Goal: Communication & Community: Answer question/provide support

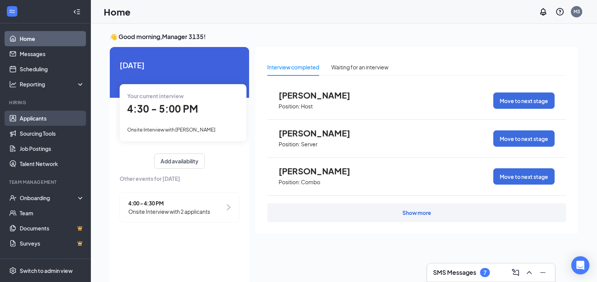
click at [33, 116] on link "Applicants" at bounding box center [52, 118] width 65 height 15
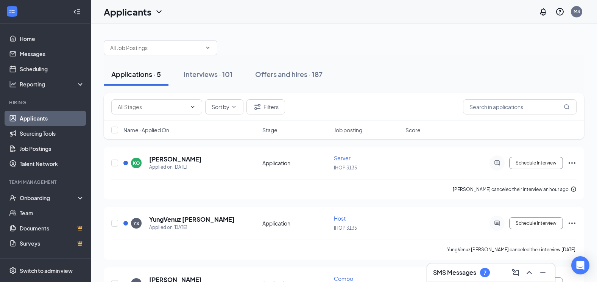
click at [210, 86] on div "Applications · 5 Interviews · 101 Offers and hires · 187" at bounding box center [344, 74] width 480 height 38
click at [212, 72] on div "Interviews · 101" at bounding box center [208, 73] width 49 height 9
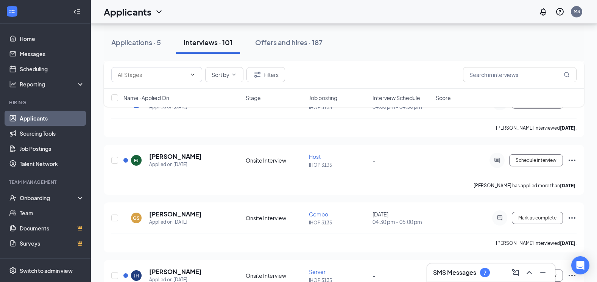
scroll to position [1942, 0]
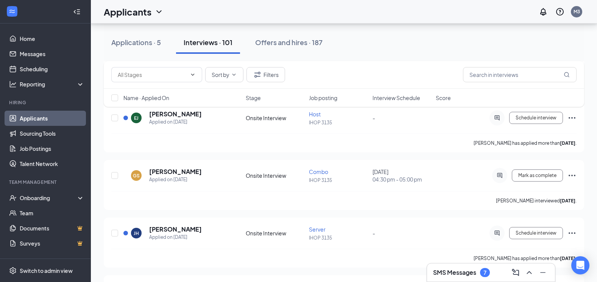
click at [467, 270] on h3 "SMS Messages" at bounding box center [454, 272] width 43 height 8
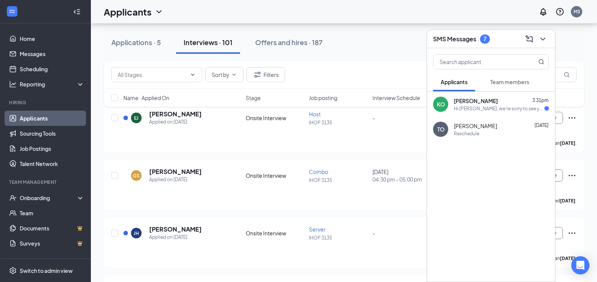
click at [495, 113] on div "KO Kaylee Olbricht-Mccormick 3:31pm Hi Kaylee, we’re sorry to see you go! Your …" at bounding box center [491, 104] width 128 height 25
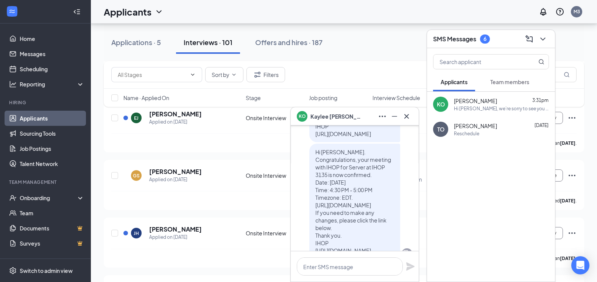
scroll to position [-503, 0]
click at [405, 118] on icon "Cross" at bounding box center [406, 116] width 9 height 9
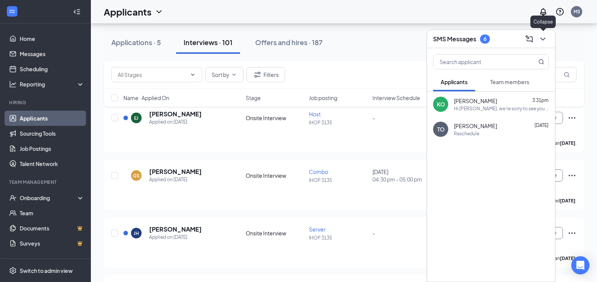
click at [538, 39] on button at bounding box center [543, 39] width 12 height 12
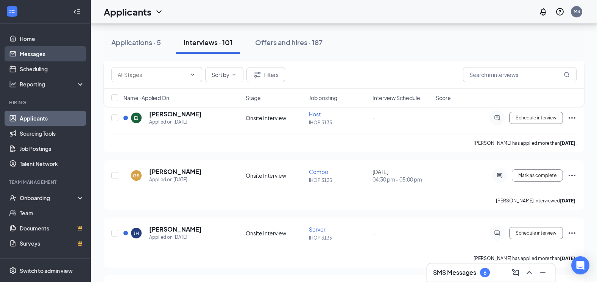
click at [43, 51] on link "Messages" at bounding box center [52, 53] width 65 height 15
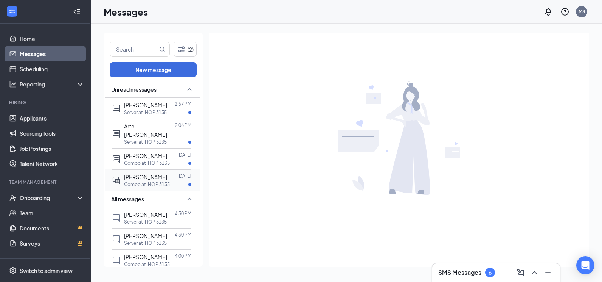
click at [151, 177] on span "Cierra Vining" at bounding box center [145, 176] width 43 height 7
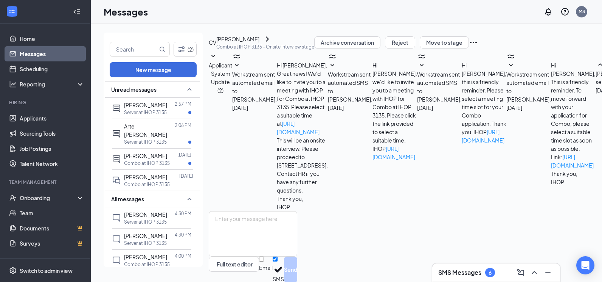
scroll to position [62, 0]
click at [150, 158] on span "Elizabeth Foster" at bounding box center [145, 155] width 43 height 7
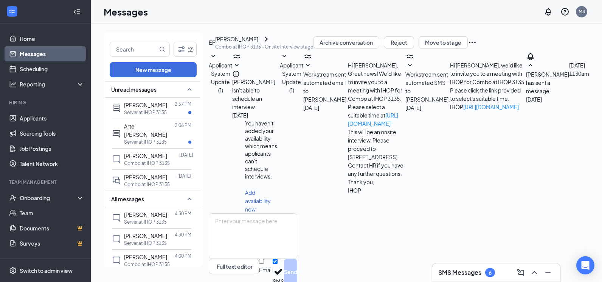
scroll to position [47, 0]
click at [150, 148] on div "Elizabeth Foster Oct 14 Combo at IHOP 3135" at bounding box center [152, 158] width 81 height 21
click at [148, 141] on p "Server at IHOP 3135" at bounding box center [145, 142] width 43 height 6
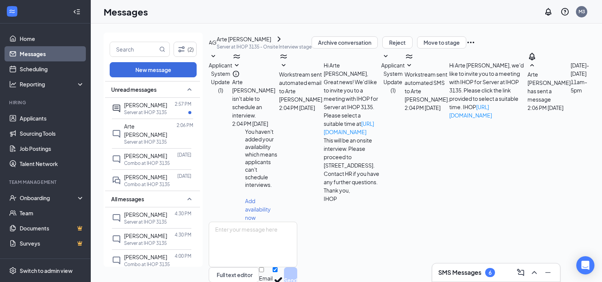
scroll to position [47, 0]
click at [149, 115] on div "Preston Em 2:57 PM Server at IHOP 3135" at bounding box center [151, 108] width 79 height 21
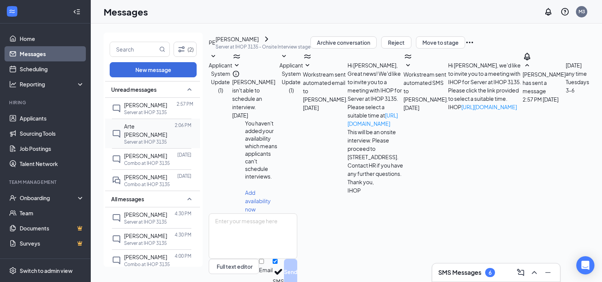
scroll to position [56, 0]
